Goal: Task Accomplishment & Management: Use online tool/utility

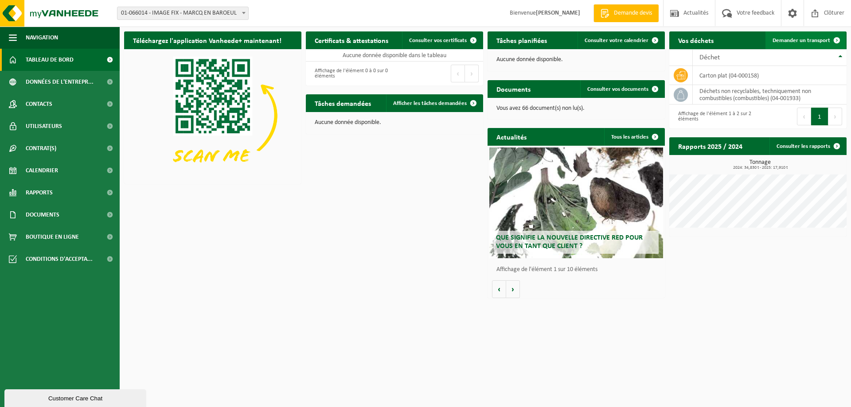
click at [828, 40] on span at bounding box center [837, 40] width 18 height 18
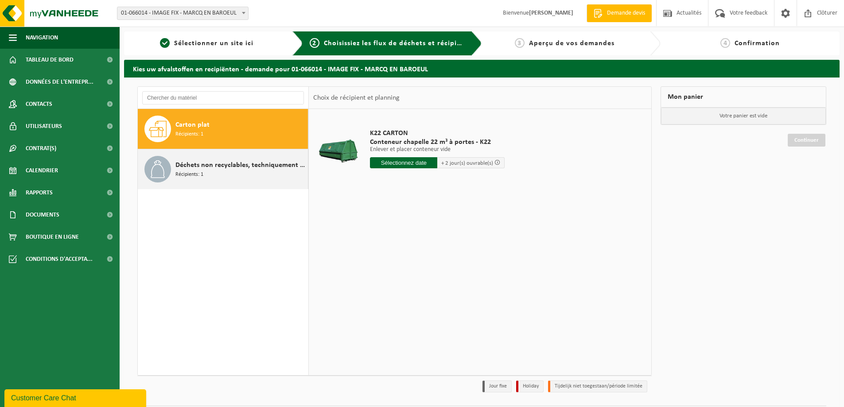
click at [243, 164] on span "Déchets non recyclables, techniquement non combustibles (combustibles)" at bounding box center [240, 165] width 130 height 11
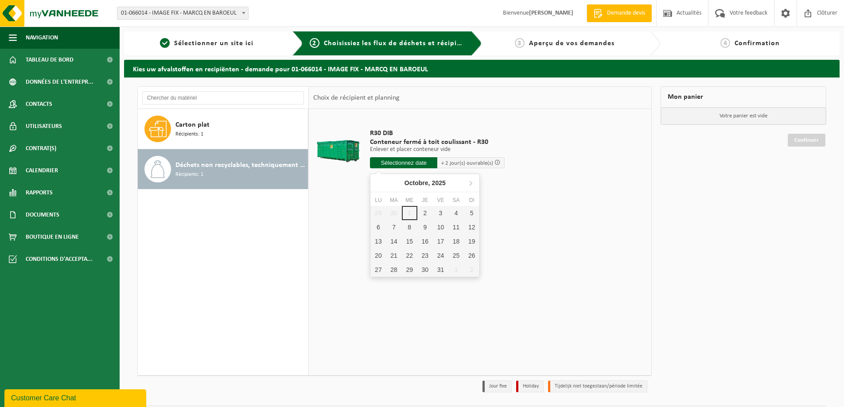
click at [400, 162] on input "text" at bounding box center [403, 162] width 67 height 11
click at [425, 211] on div "2" at bounding box center [425, 213] width 16 height 14
type input "à partir de 2025-10-02"
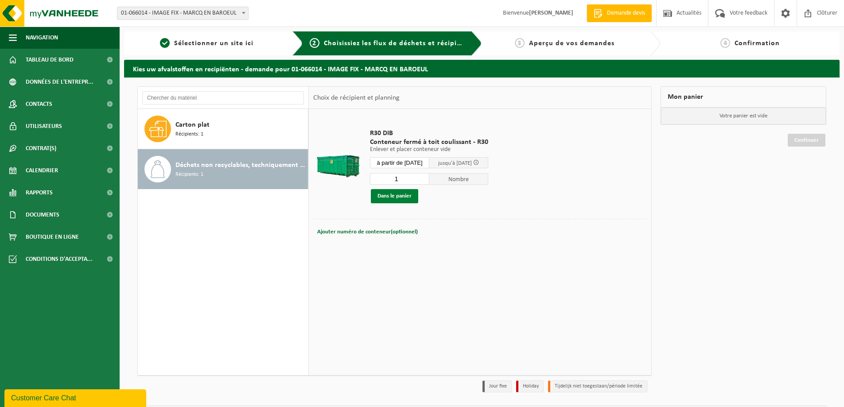
click at [404, 196] on button "Dans le panier" at bounding box center [394, 196] width 47 height 14
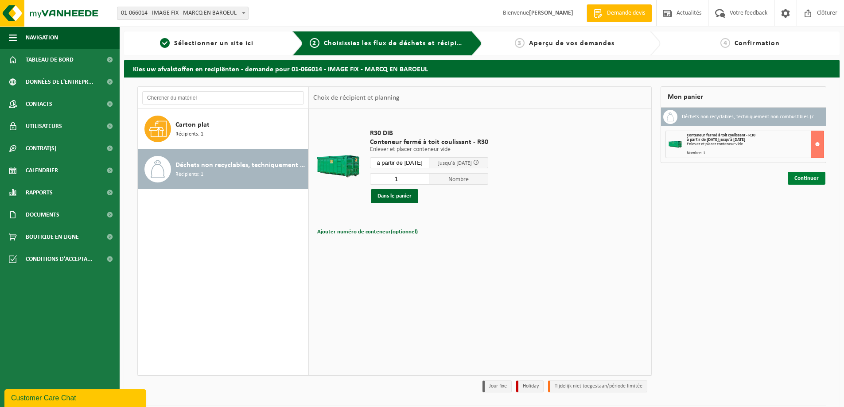
click at [807, 176] on link "Continuer" at bounding box center [807, 178] width 38 height 13
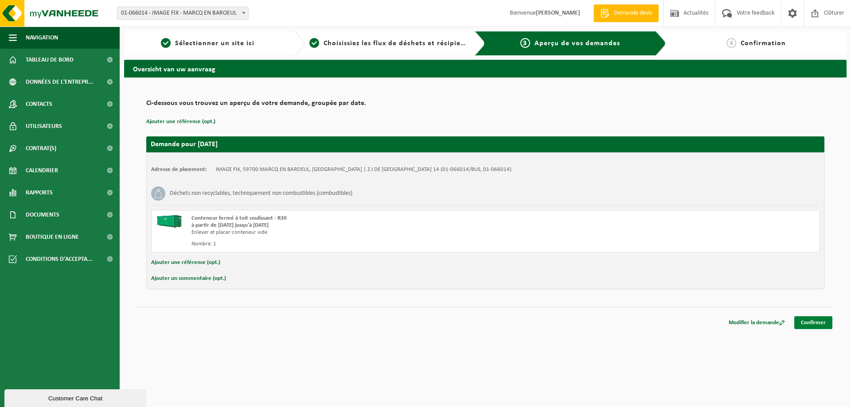
click at [811, 323] on link "Confirmer" at bounding box center [813, 322] width 38 height 13
